Goal: Navigation & Orientation: Understand site structure

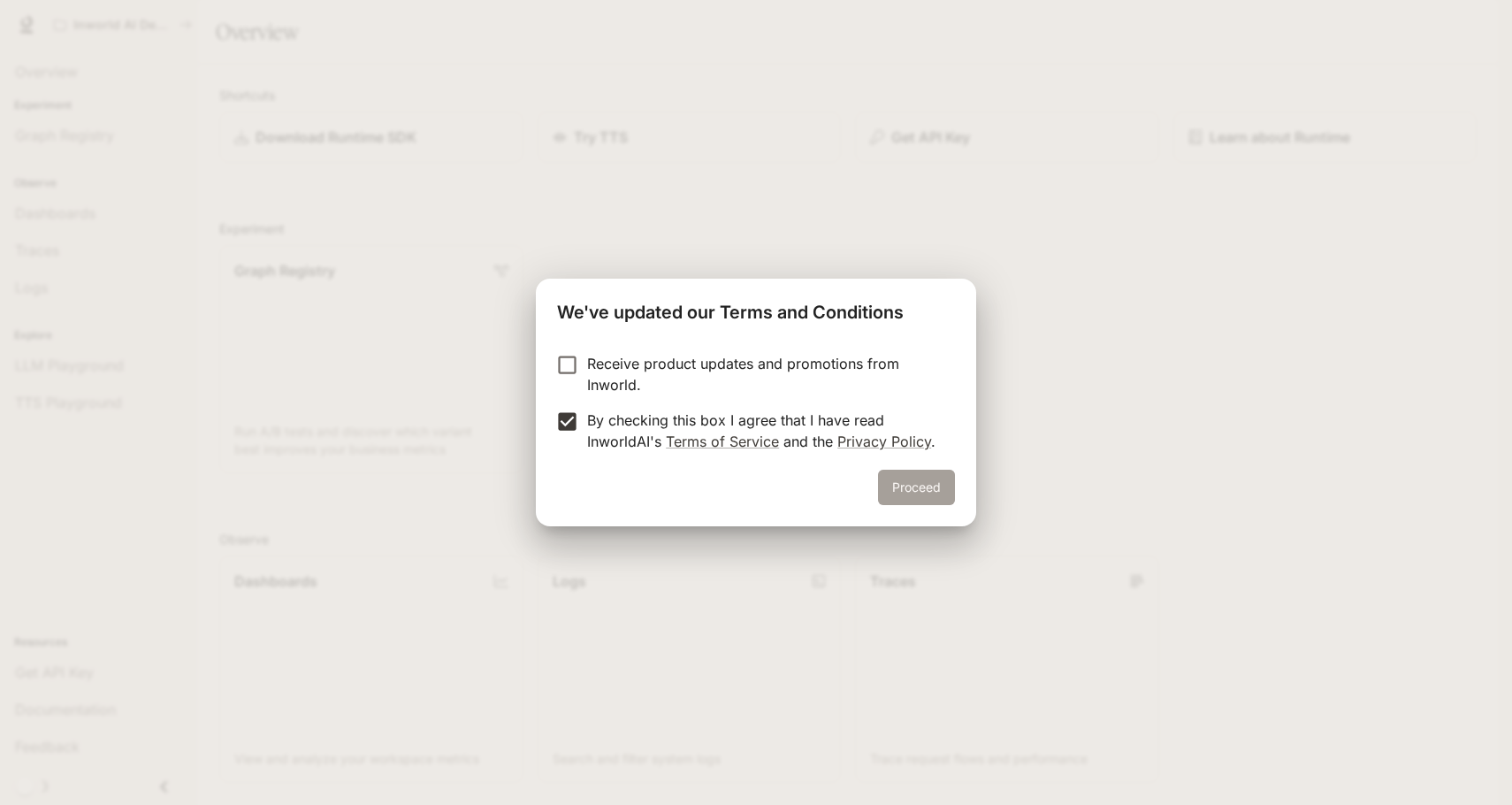
click at [900, 490] on button "Proceed" at bounding box center [917, 487] width 77 height 35
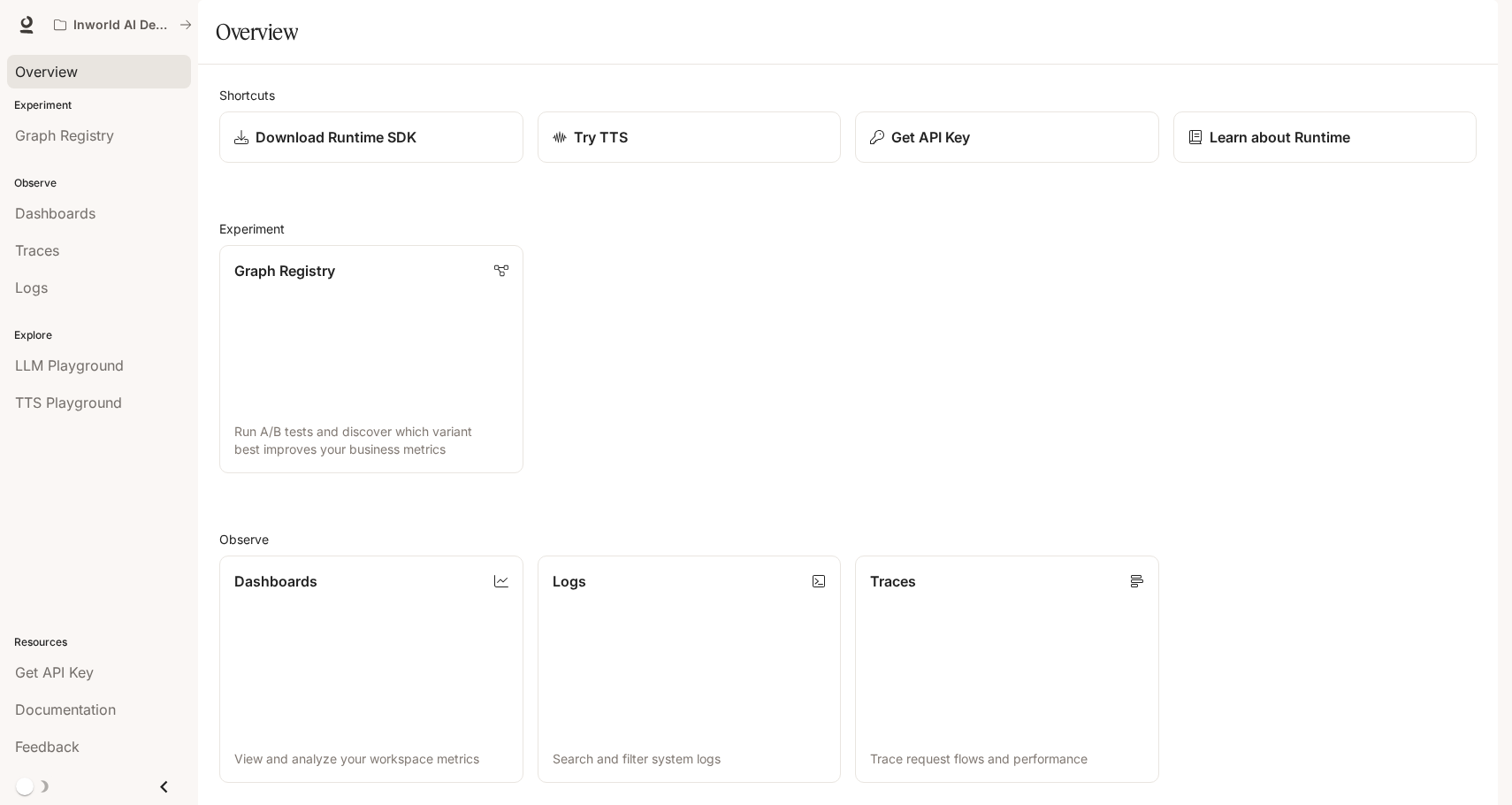
click at [47, 73] on span "Overview" at bounding box center [46, 71] width 63 height 22
click at [56, 209] on span "Dashboards" at bounding box center [55, 213] width 80 height 22
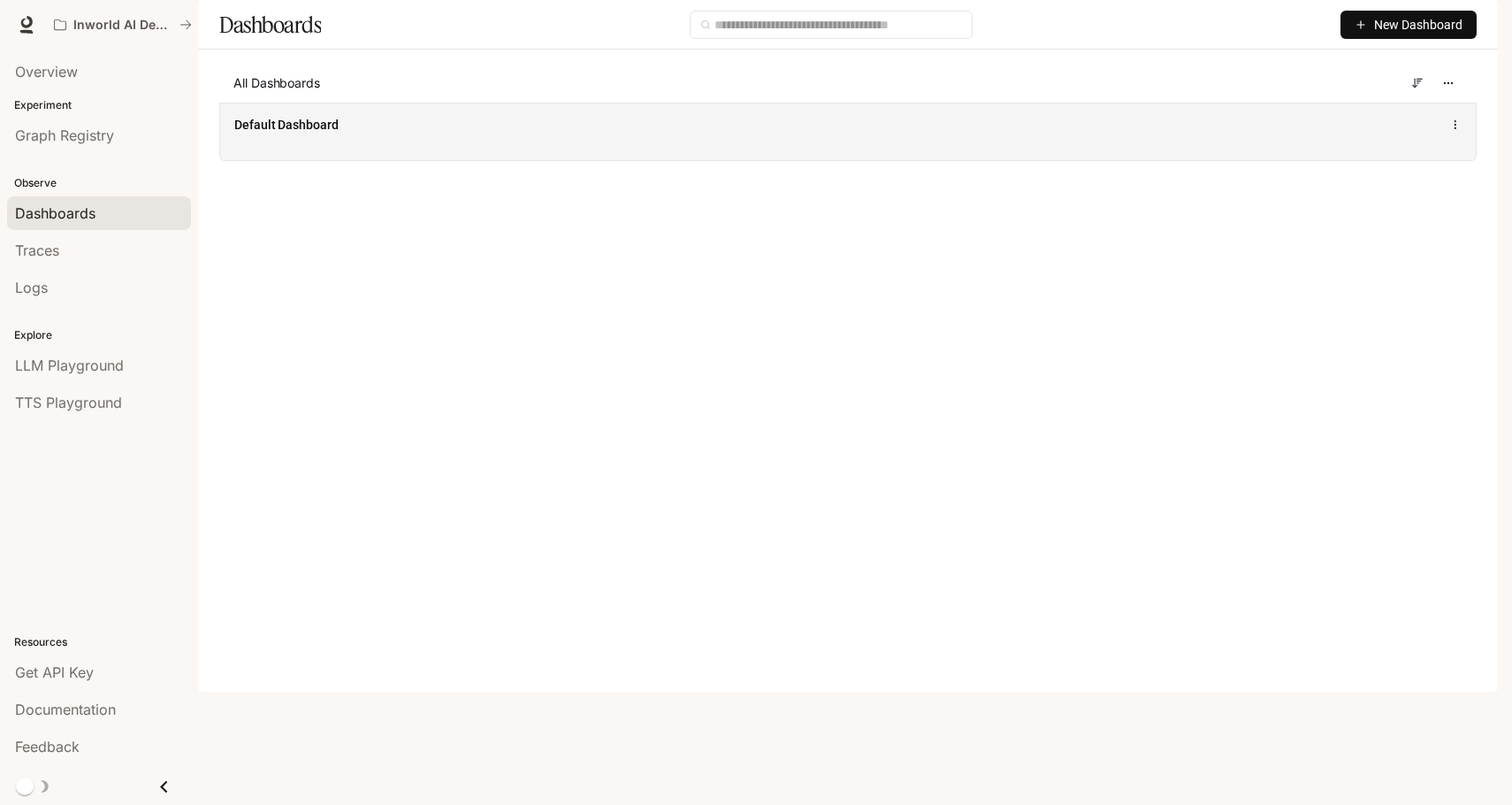
click at [258, 133] on span "Default Dashboard" at bounding box center [286, 124] width 105 height 18
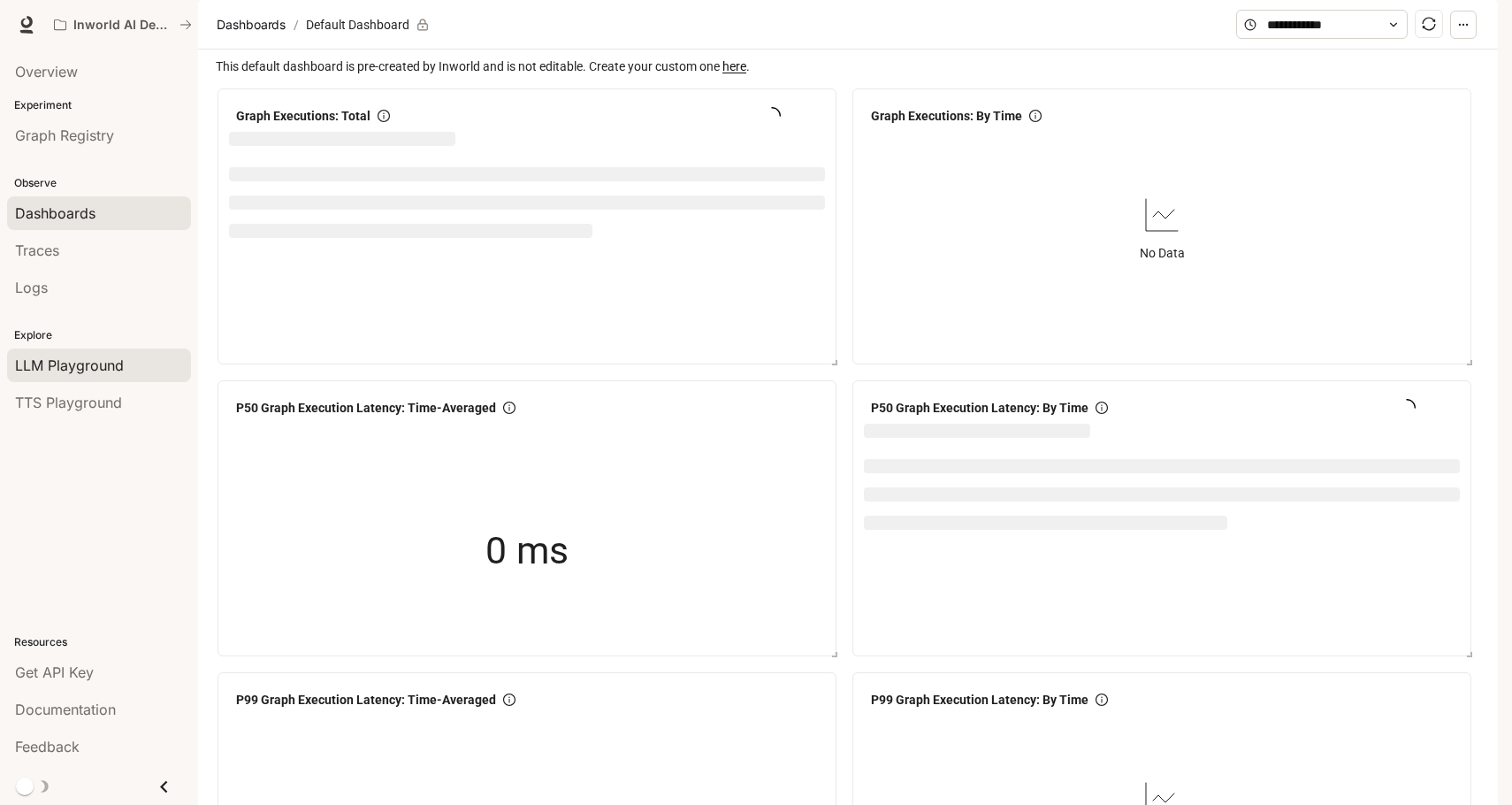
click at [81, 355] on span "LLM Playground" at bounding box center [69, 365] width 109 height 22
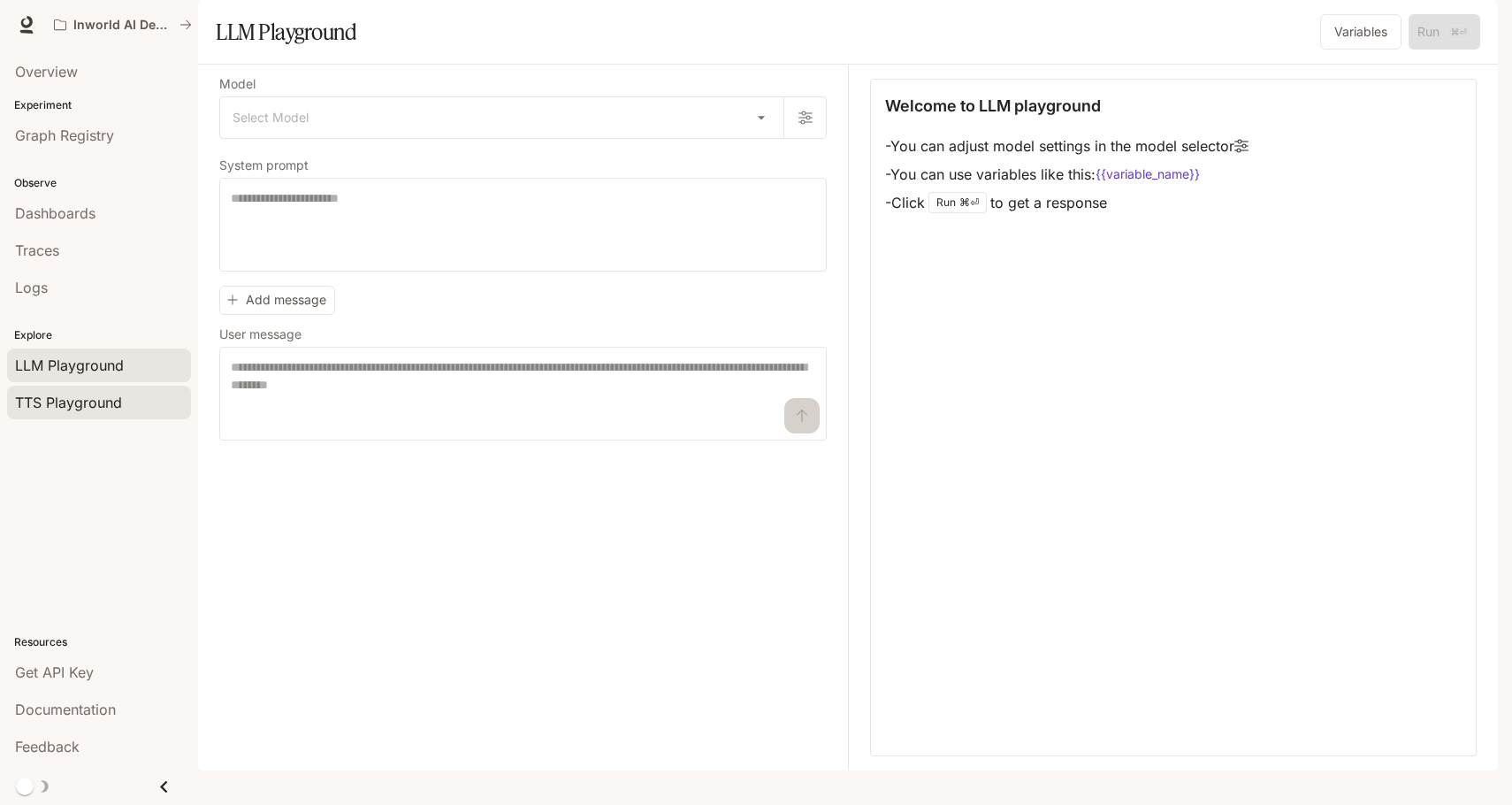
click at [73, 402] on span "TTS Playground" at bounding box center [68, 402] width 107 height 22
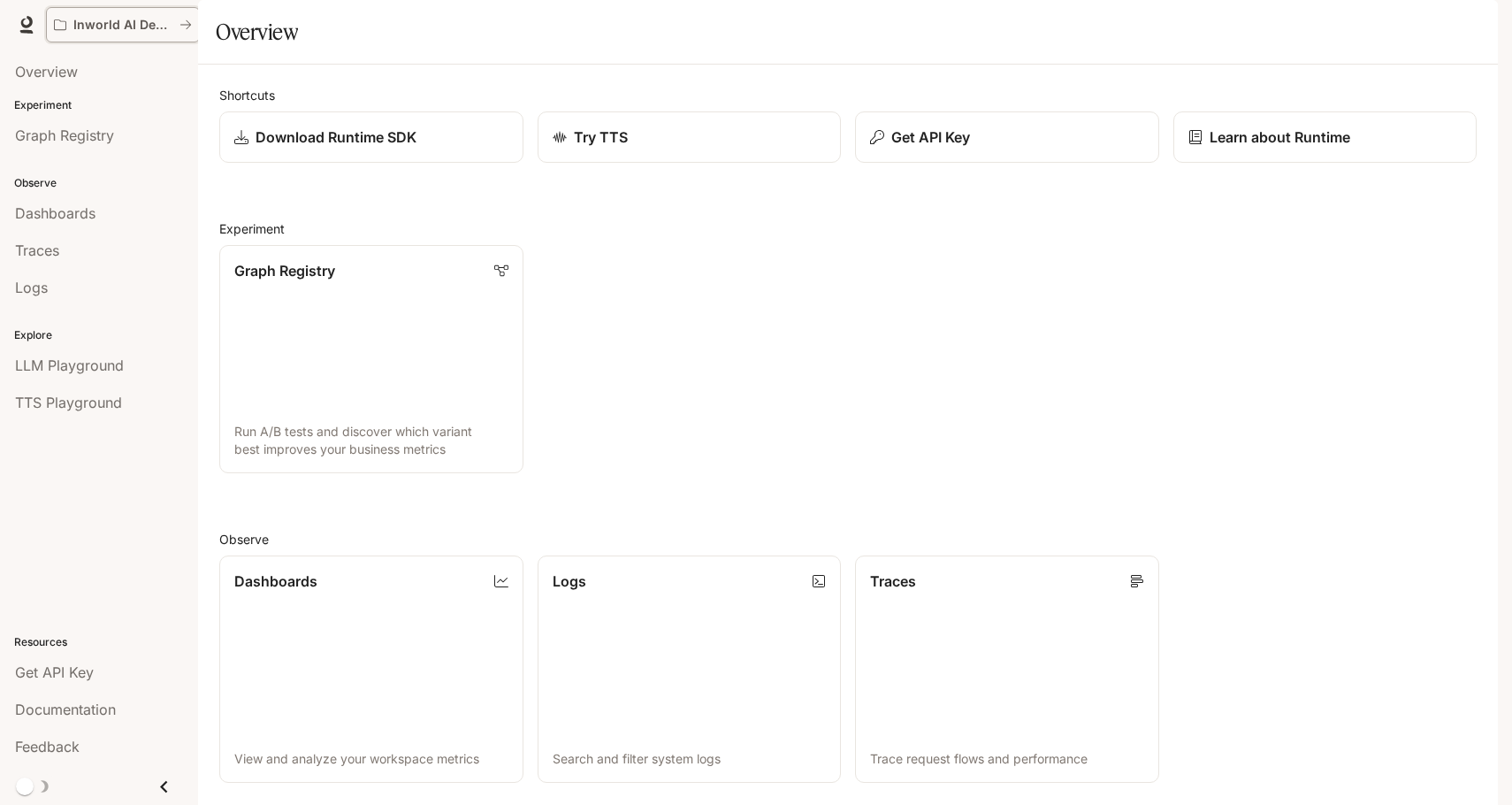
click at [123, 21] on p "Inworld AI Demos" at bounding box center [122, 24] width 99 height 15
click at [23, 12] on div "Inworld AI Demos Documentation Documentation" at bounding box center [756, 24] width 1512 height 50
click at [23, 14] on link at bounding box center [25, 24] width 24 height 24
